Goal: Contribute content

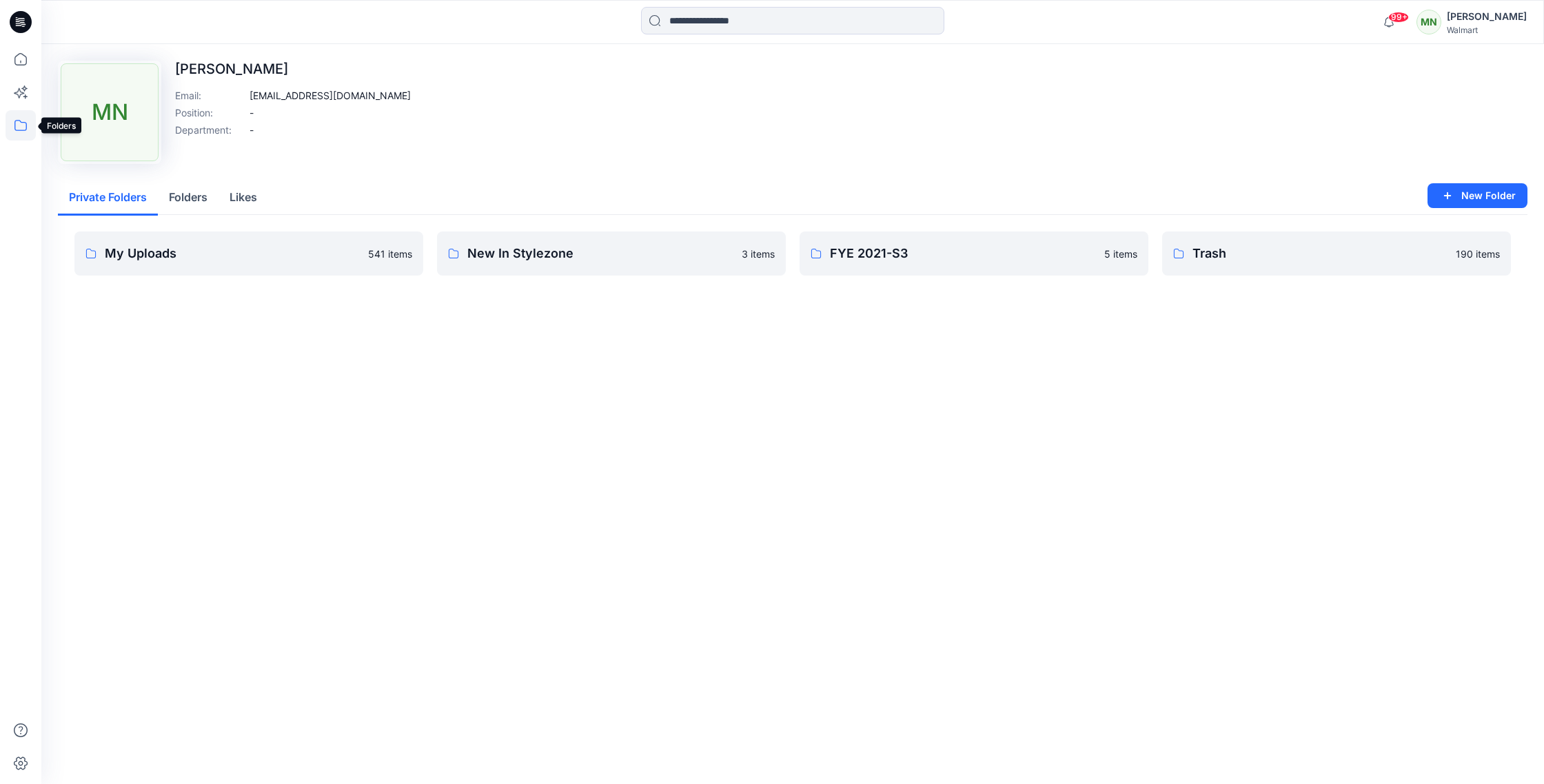
click at [21, 126] on icon at bounding box center [21, 126] width 30 height 30
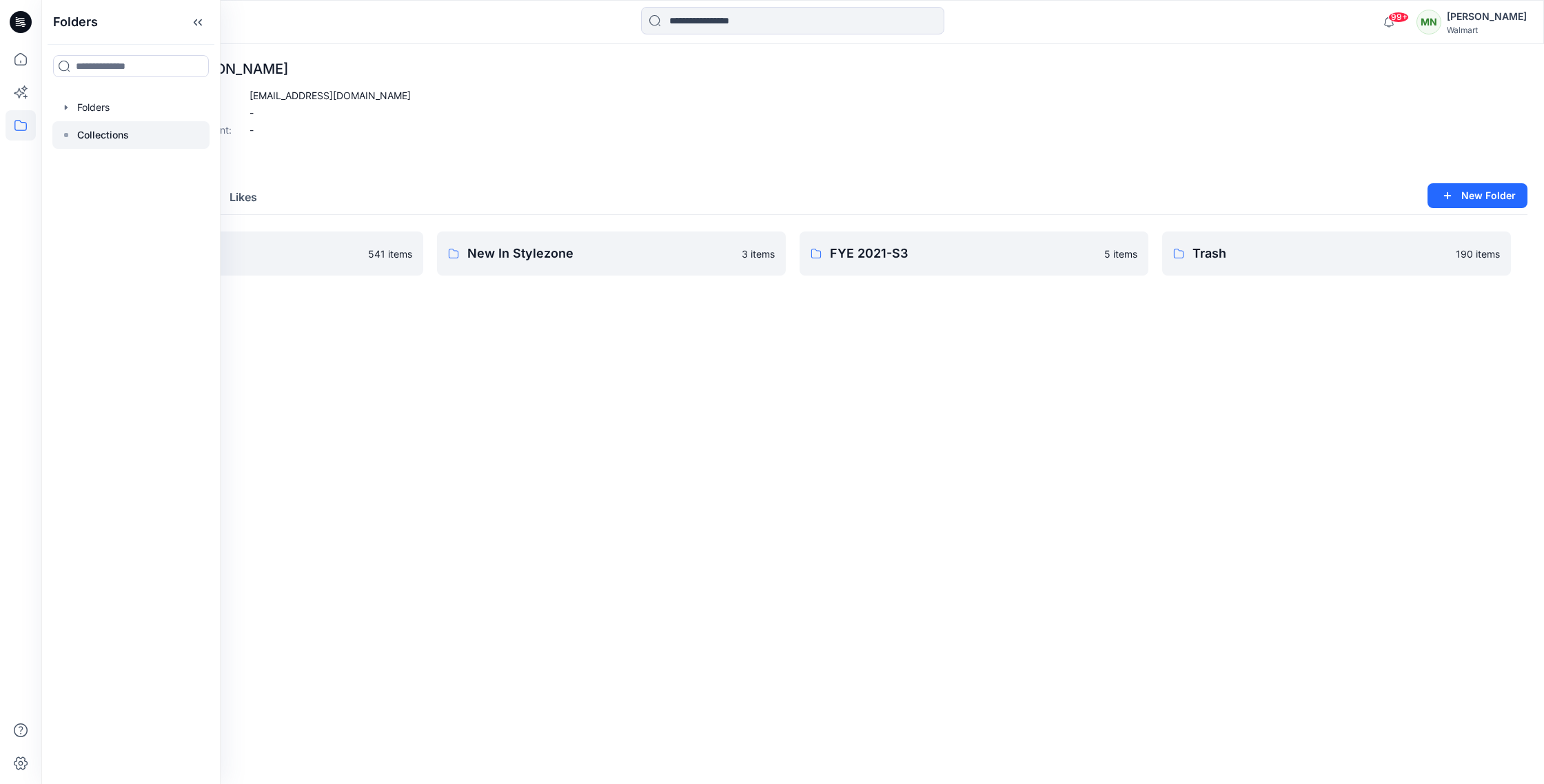
click at [129, 145] on div at bounding box center [131, 135] width 157 height 28
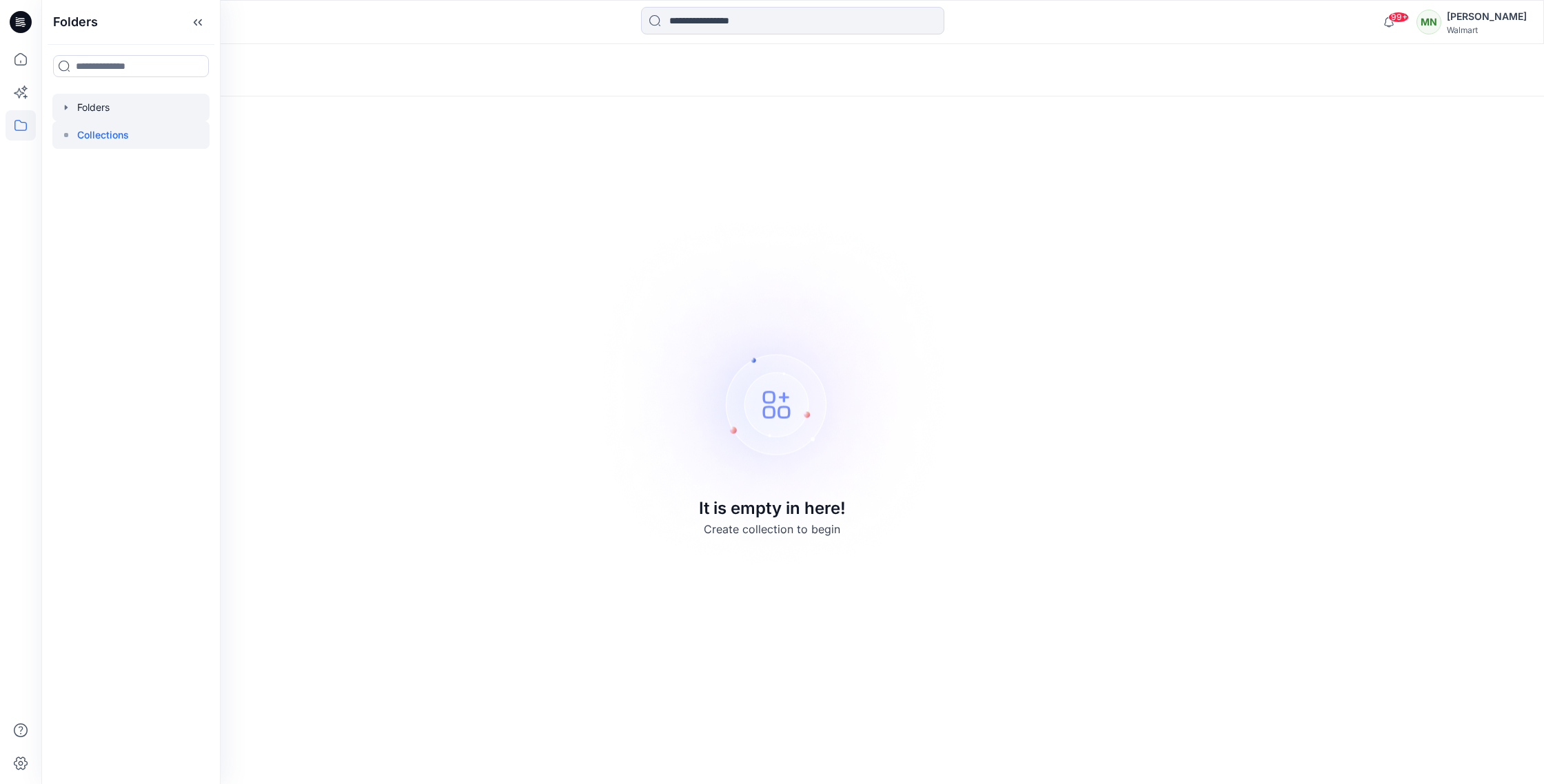
click at [66, 108] on icon "button" at bounding box center [65, 107] width 2 height 5
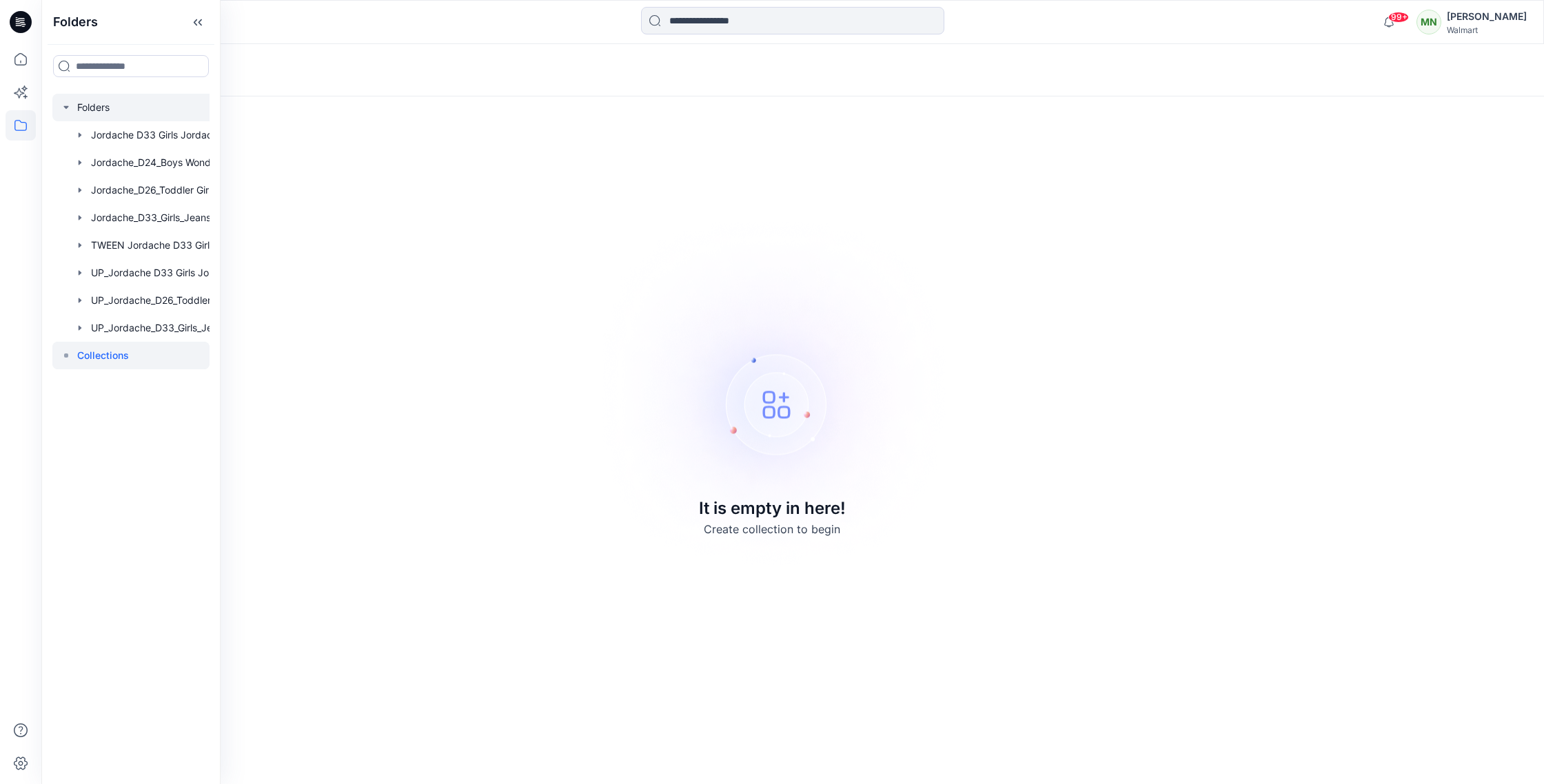
click at [92, 107] on div at bounding box center [149, 107] width 193 height 28
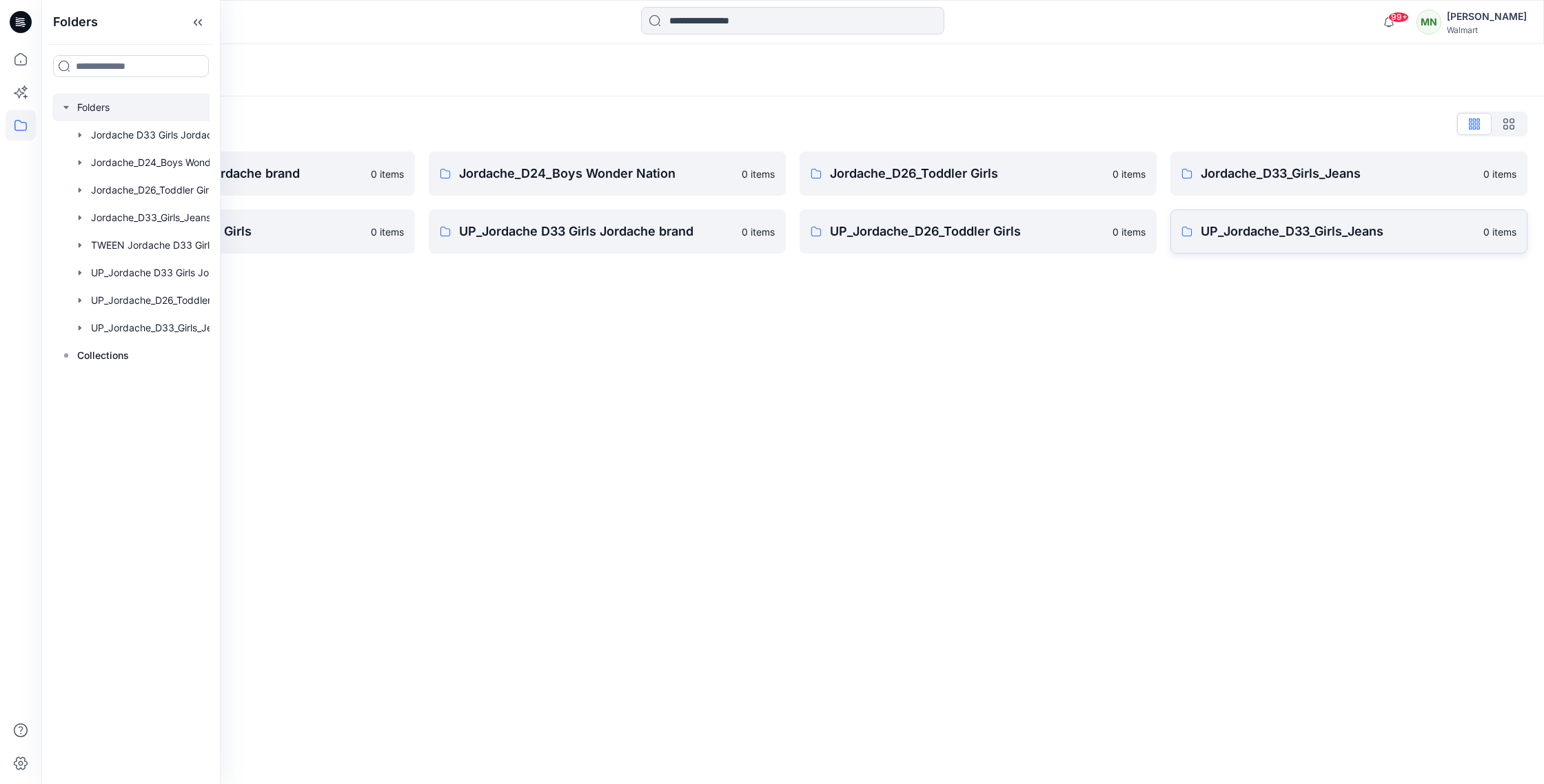
click at [1306, 232] on p "UP_Jordache_D33_Girls_Jeans" at bounding box center [1338, 232] width 275 height 19
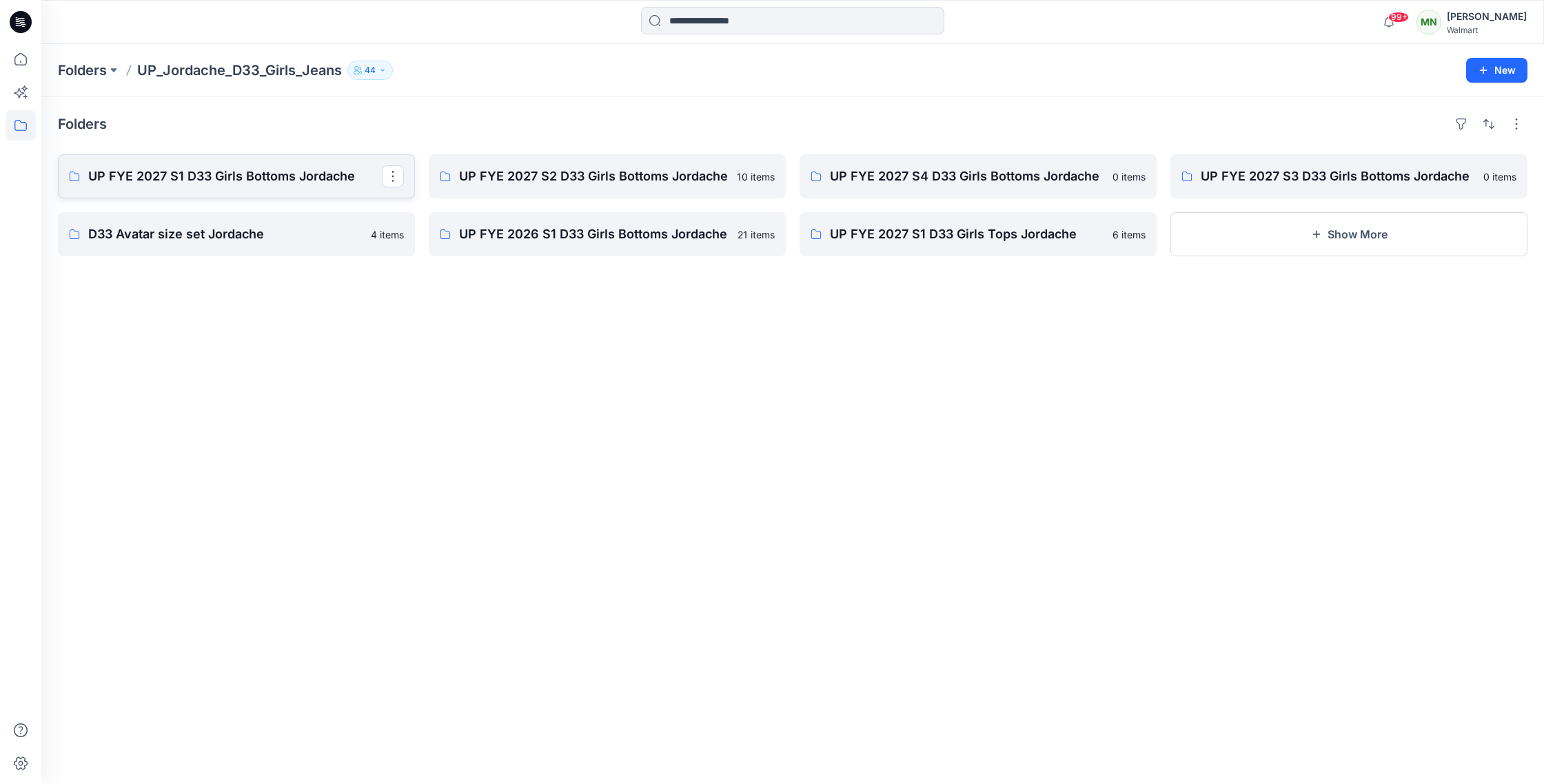
click at [159, 181] on p "UP FYE 2027 S1 D33 Girls Bottoms Jordache" at bounding box center [235, 177] width 294 height 19
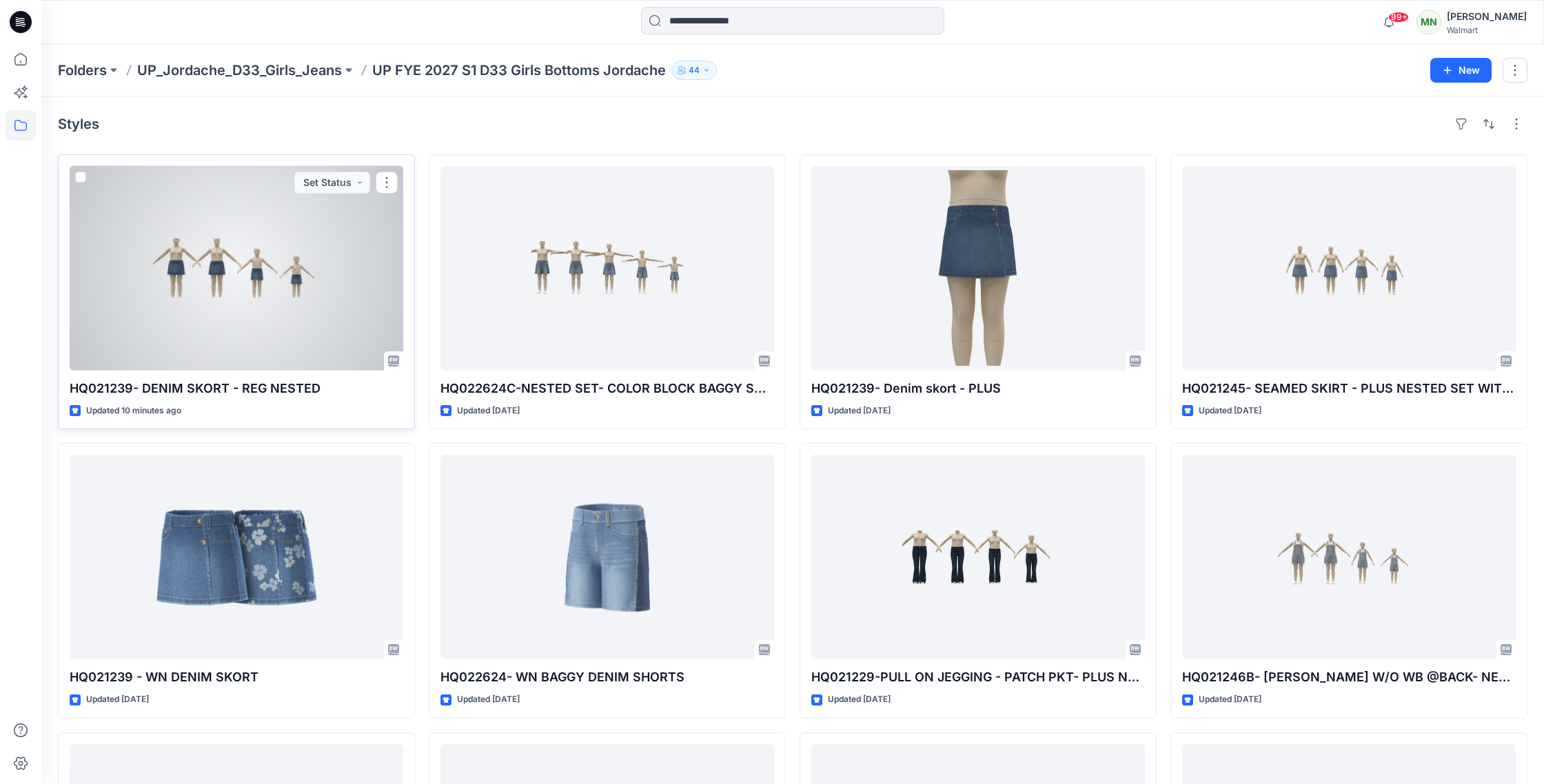
click at [239, 267] on div at bounding box center [236, 268] width 334 height 205
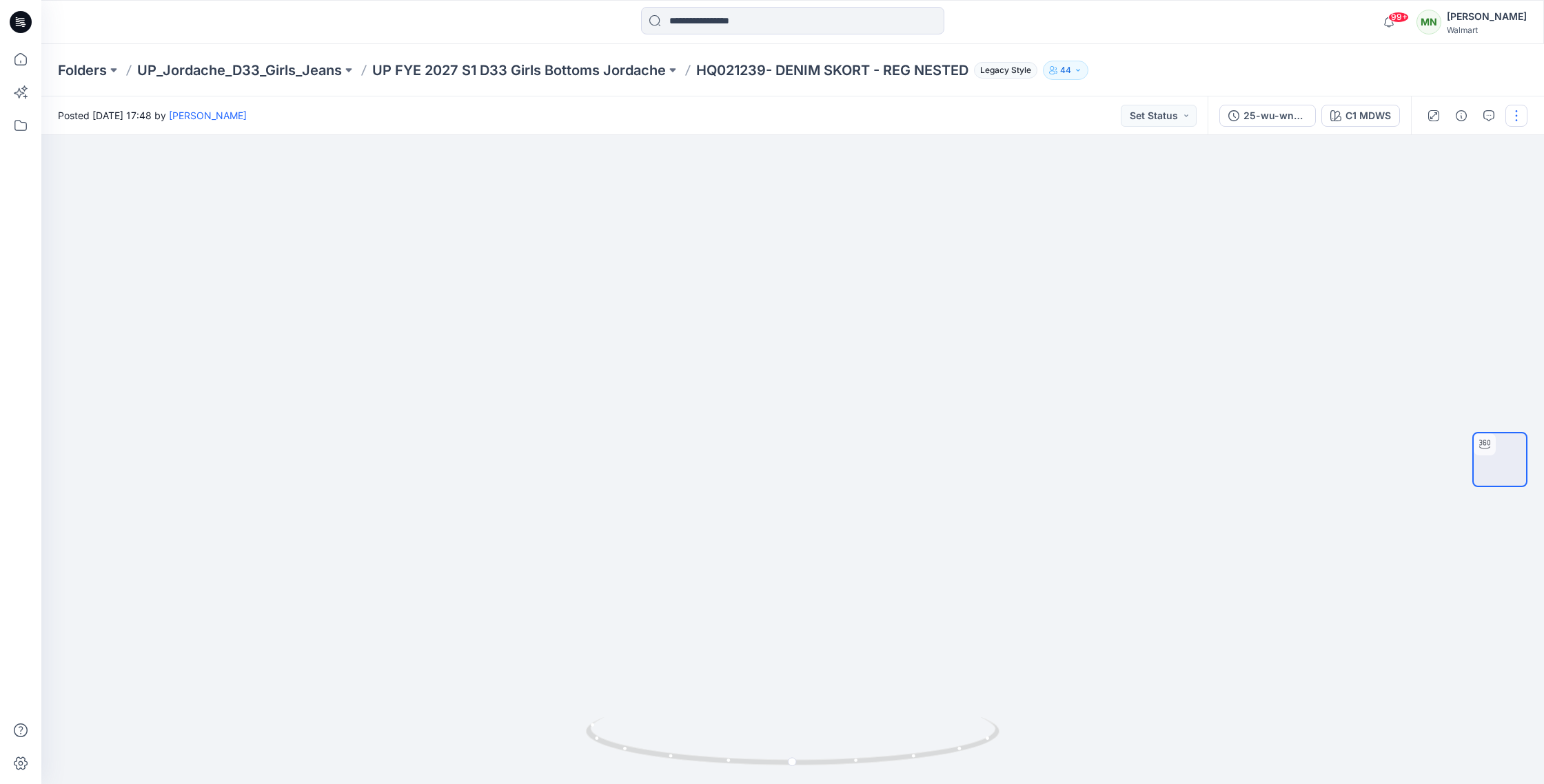
click at [1517, 119] on button "button" at bounding box center [1517, 116] width 22 height 22
click at [1437, 137] on button "Edit" at bounding box center [1458, 148] width 127 height 25
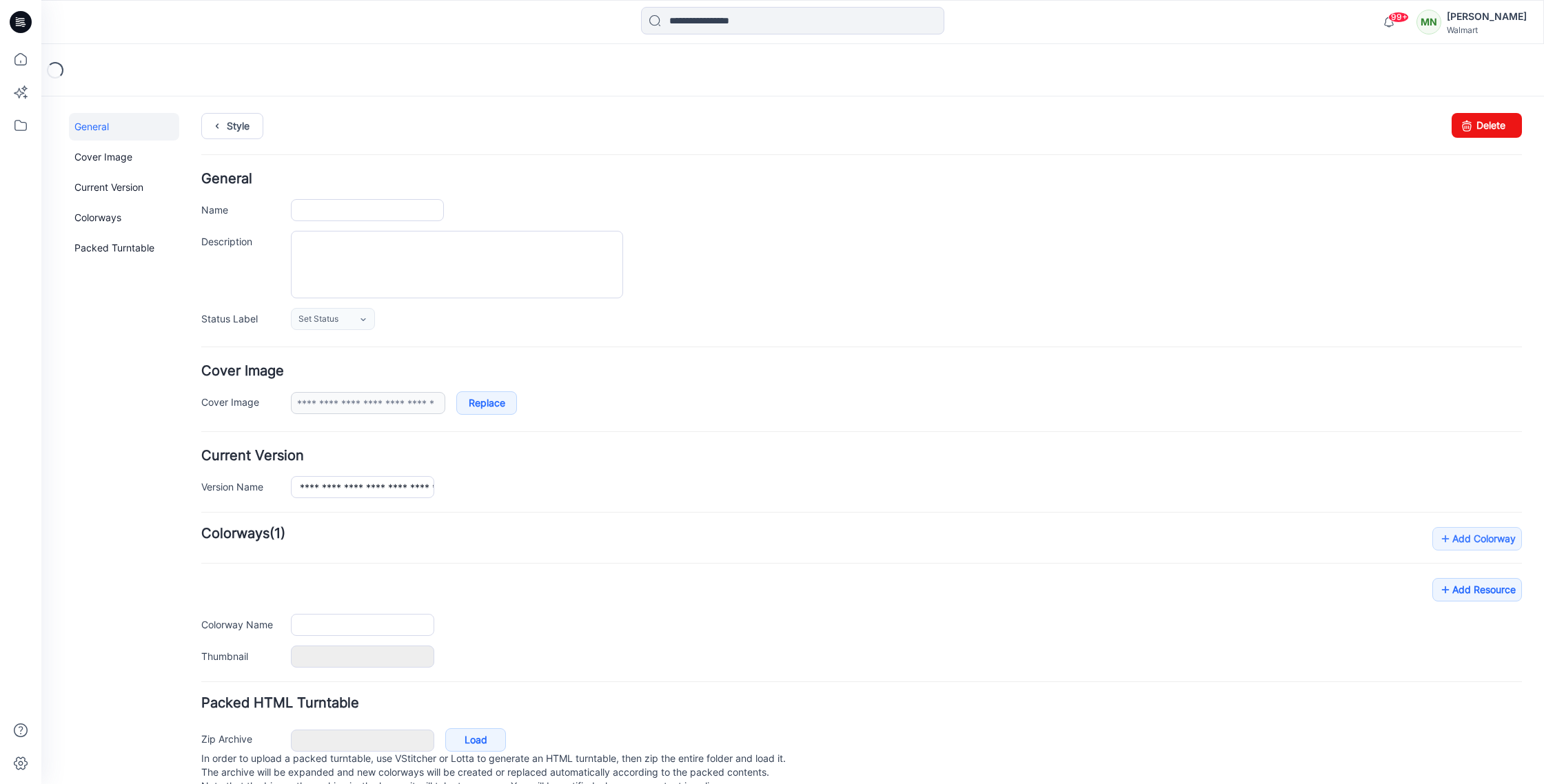
type input "**********"
type input "*******"
type input "**********"
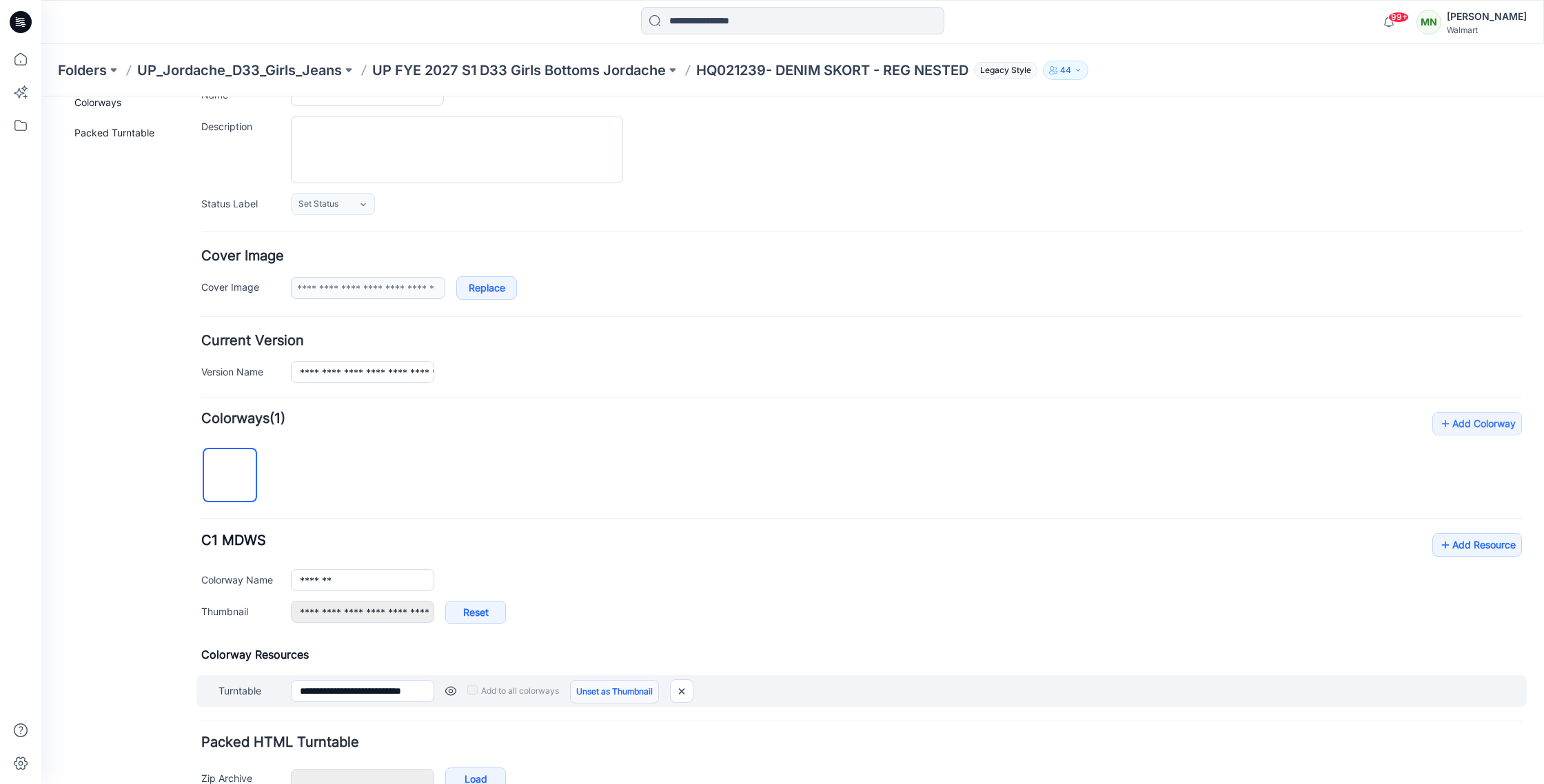
scroll to position [197, 0]
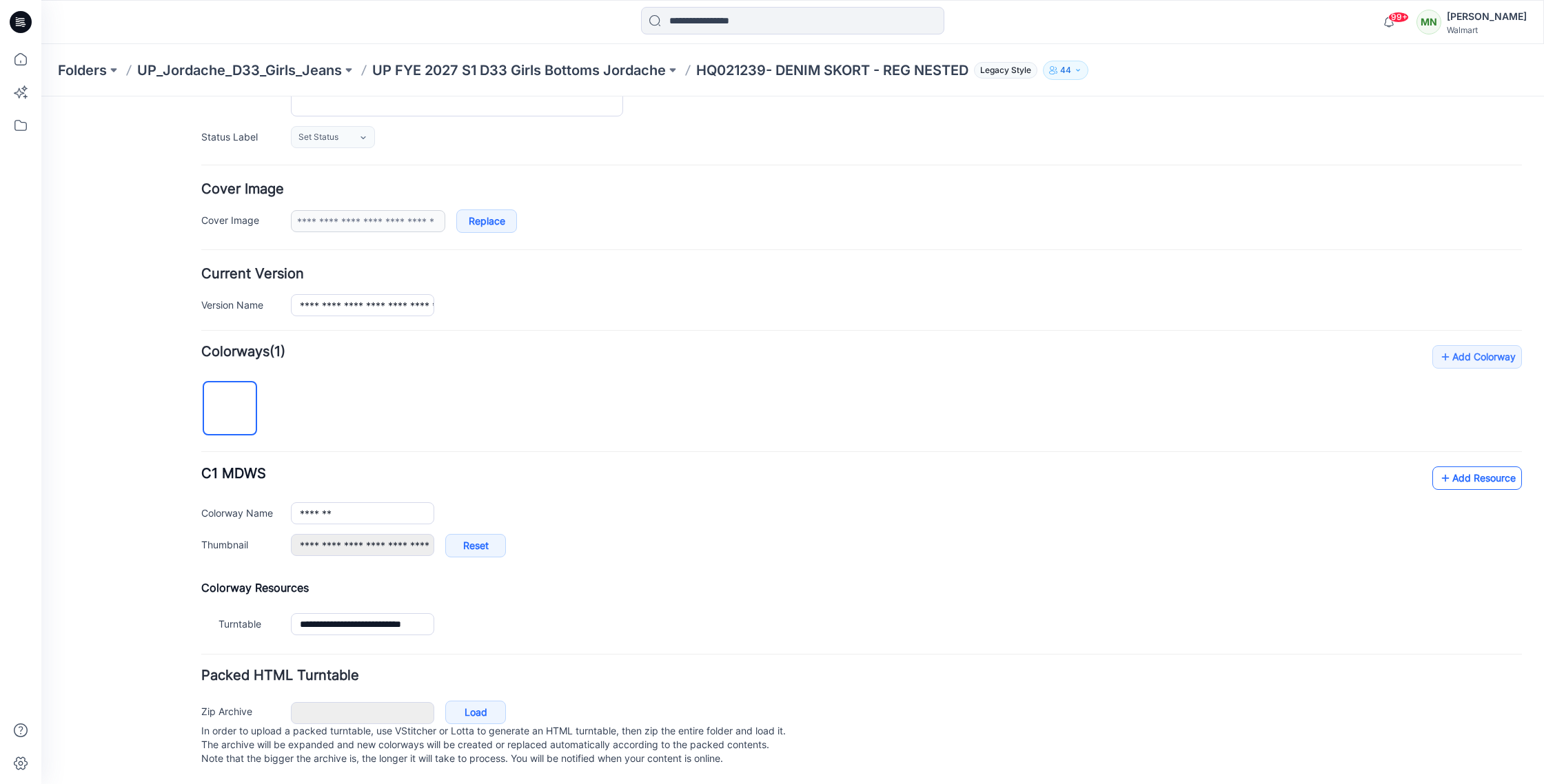
click at [1486, 468] on link "Add Resource" at bounding box center [1477, 478] width 90 height 23
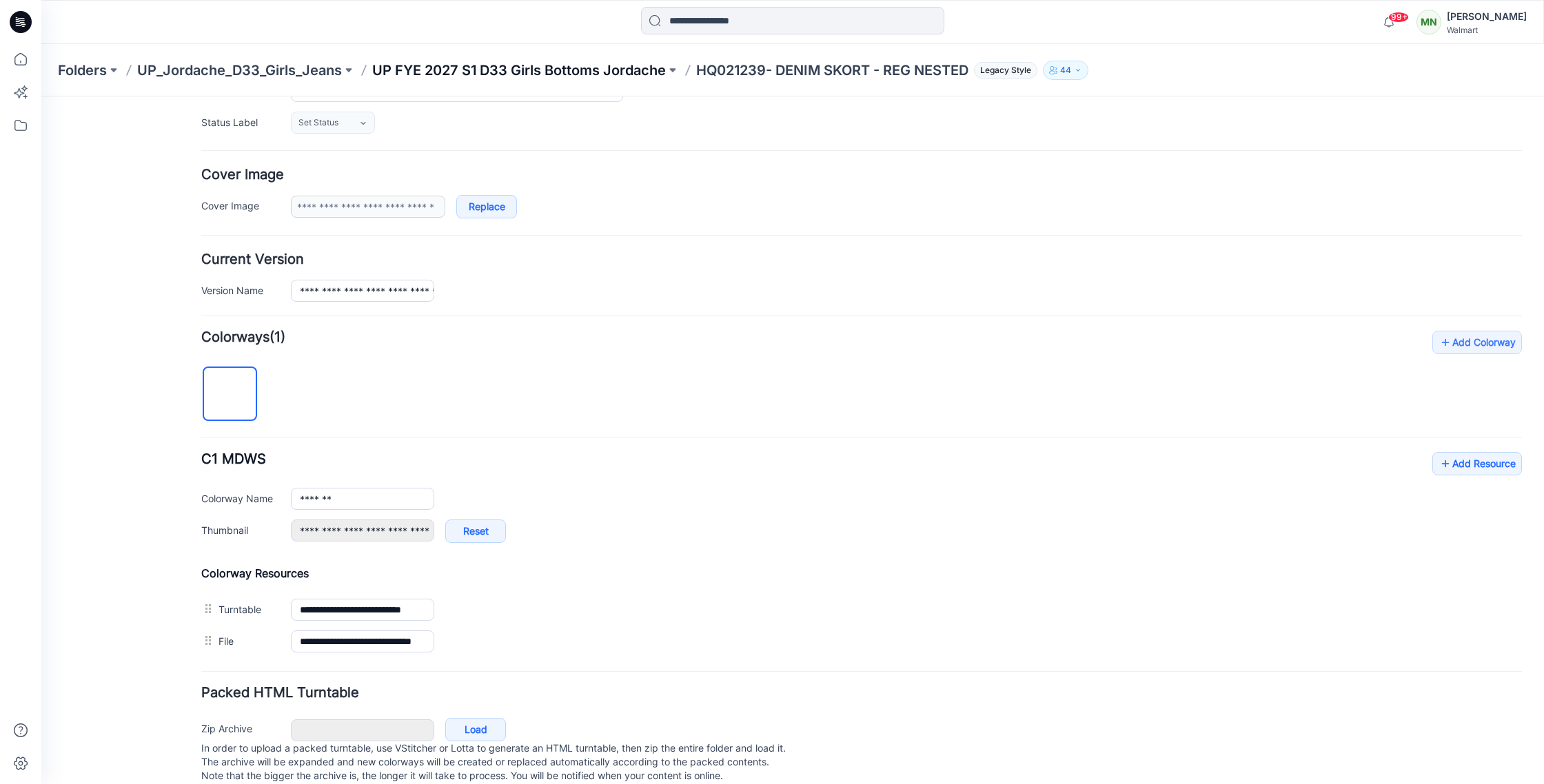
click at [500, 69] on p "UP FYE 2027 S1 D33 Girls Bottoms Jordache" at bounding box center [518, 70] width 294 height 19
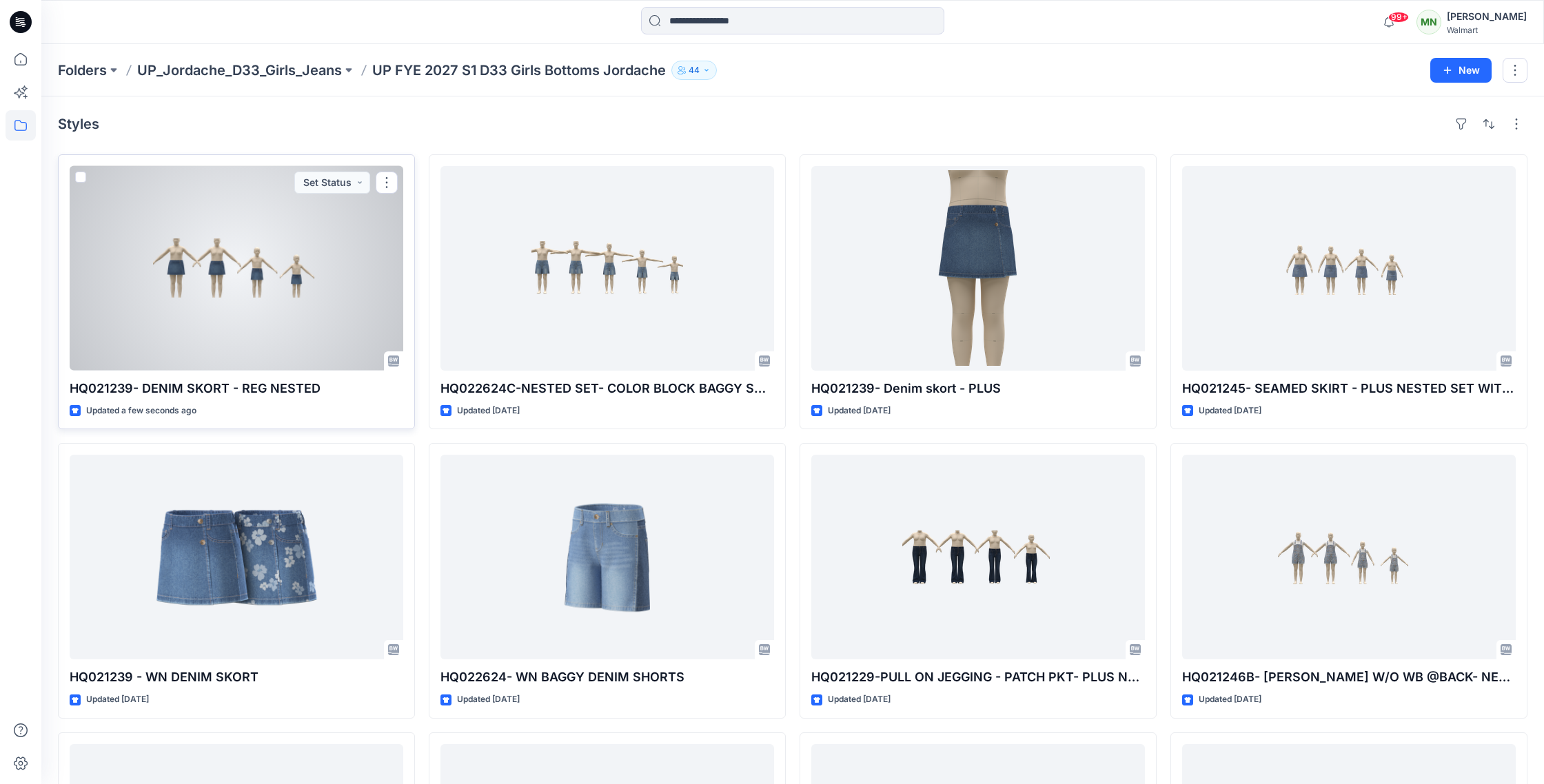
click at [268, 278] on div at bounding box center [236, 268] width 334 height 205
